Goal: Information Seeking & Learning: Learn about a topic

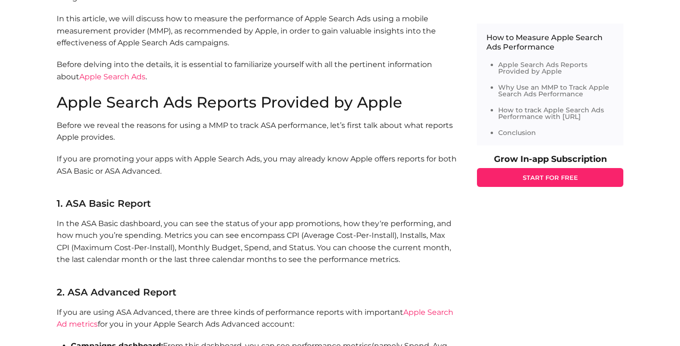
scroll to position [565, 0]
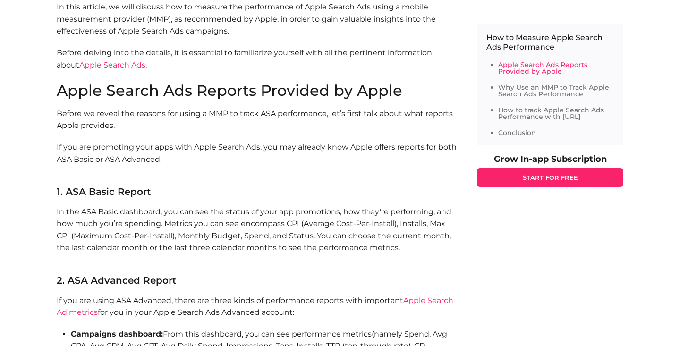
click at [90, 157] on p "If you are promoting your apps with Apple Search Ads, you may already know Appl…" at bounding box center [258, 159] width 402 height 36
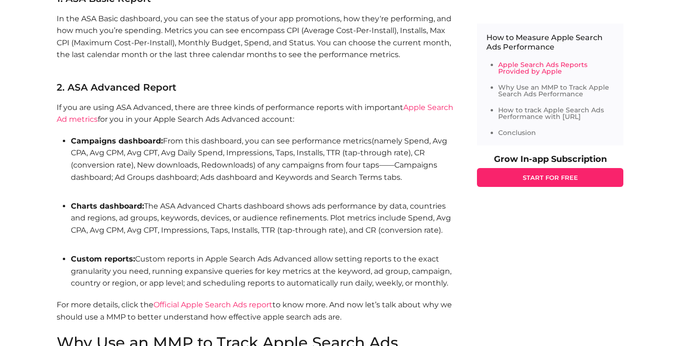
scroll to position [759, 0]
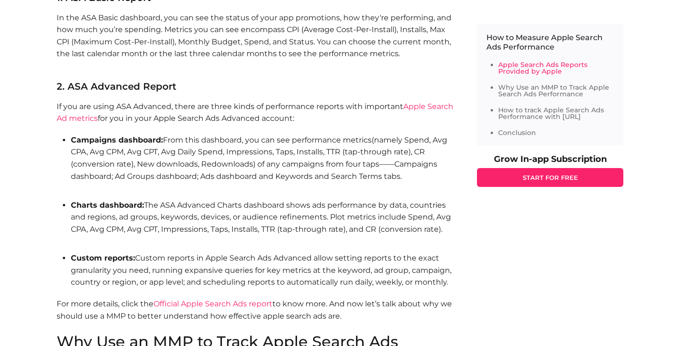
click at [124, 136] on b "Campaigns dashboard:" at bounding box center [117, 140] width 92 height 9
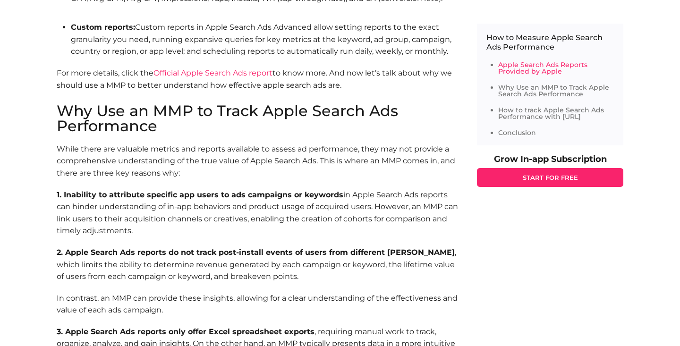
scroll to position [991, 0]
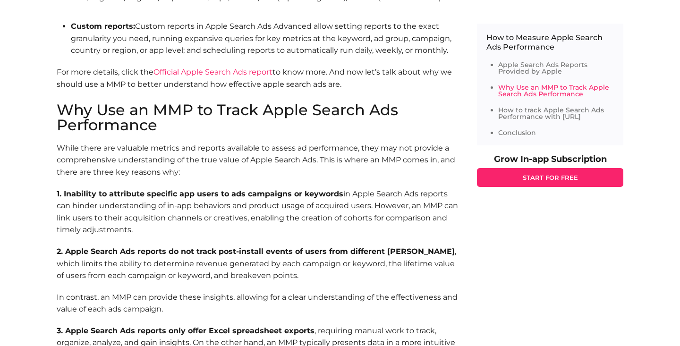
click at [216, 189] on b "1. Inability to attribute specific app users to ads campaigns or keywords" at bounding box center [200, 193] width 287 height 9
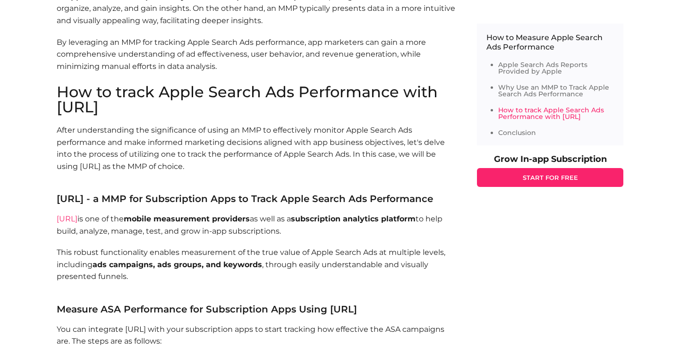
scroll to position [1341, 0]
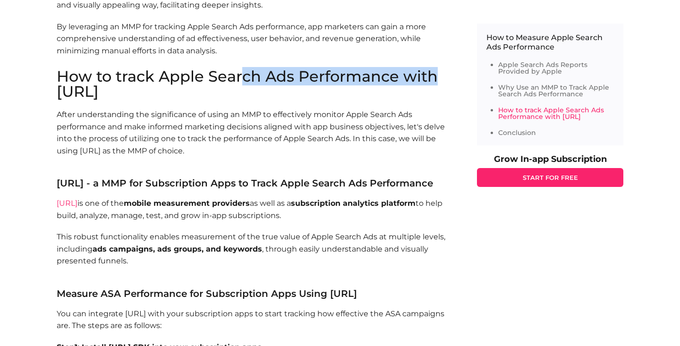
drag, startPoint x: 432, startPoint y: 62, endPoint x: 240, endPoint y: 60, distance: 191.4
click at [240, 69] on h2 "How to track Apple Search Ads Performance with [URL]" at bounding box center [258, 84] width 402 height 30
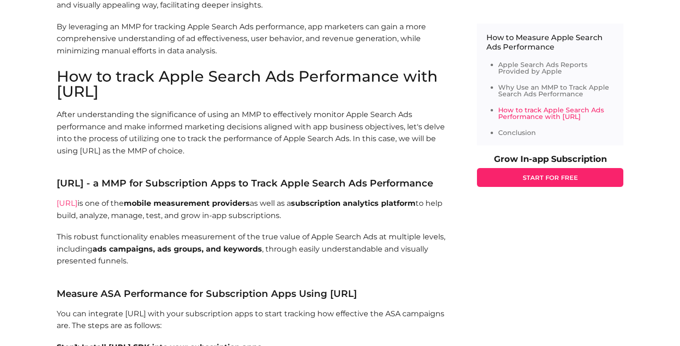
click at [218, 69] on h2 "How to track Apple Search Ads Performance with [URL]" at bounding box center [258, 84] width 402 height 30
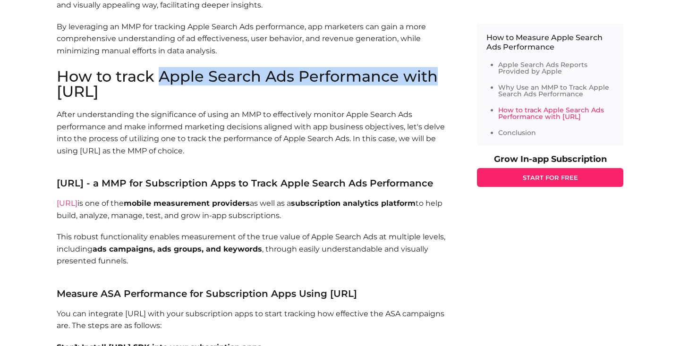
drag, startPoint x: 436, startPoint y: 64, endPoint x: 161, endPoint y: 61, distance: 275.0
click at [161, 69] on h2 "How to track Apple Search Ads Performance with [URL]" at bounding box center [258, 84] width 402 height 30
copy h2 "Apple Search Ads Performance with"
